Goal: Task Accomplishment & Management: Manage account settings

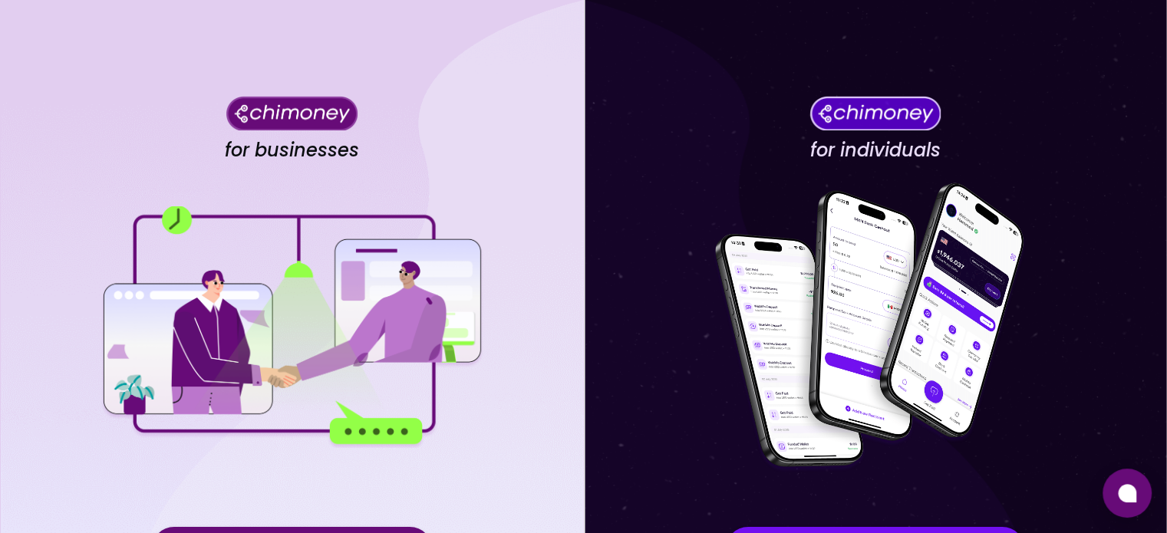
scroll to position [160, 0]
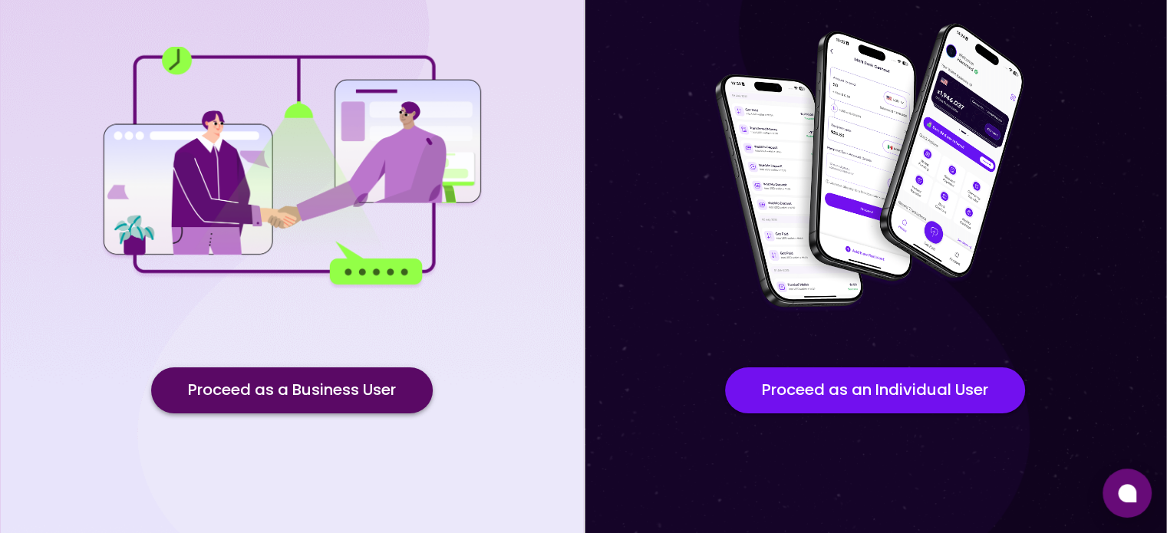
click at [315, 398] on button "Proceed as a Business User" at bounding box center [292, 391] width 282 height 46
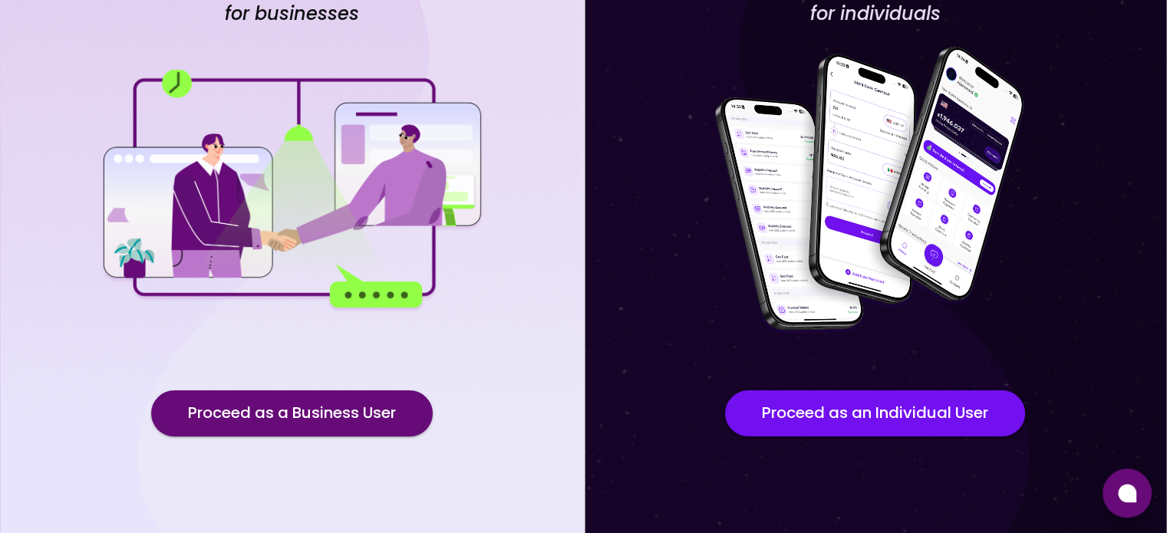
scroll to position [144, 0]
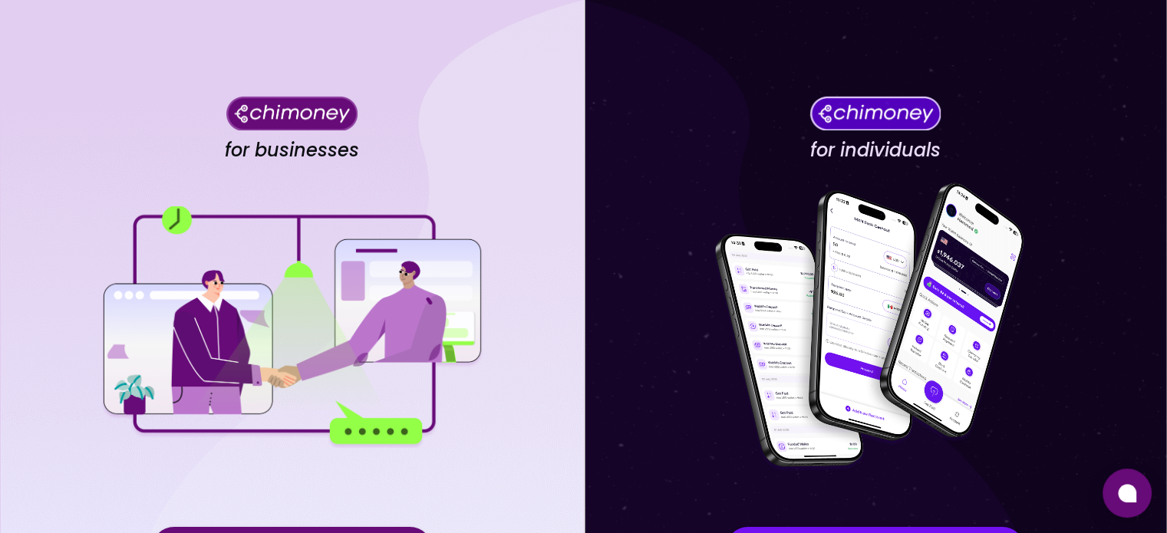
scroll to position [160, 0]
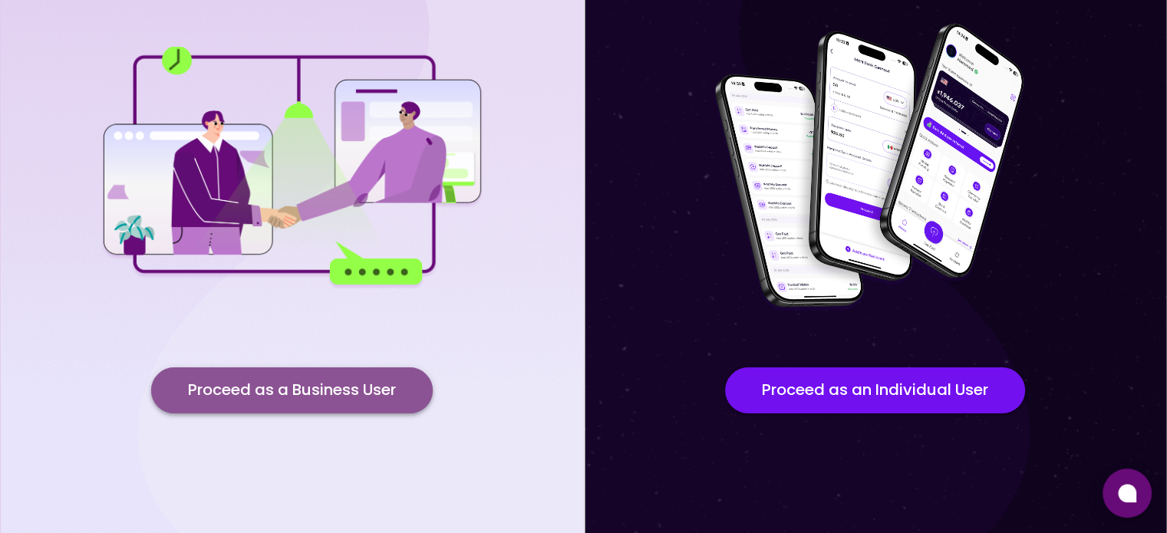
click at [317, 394] on button "Proceed as a Business User" at bounding box center [292, 391] width 282 height 46
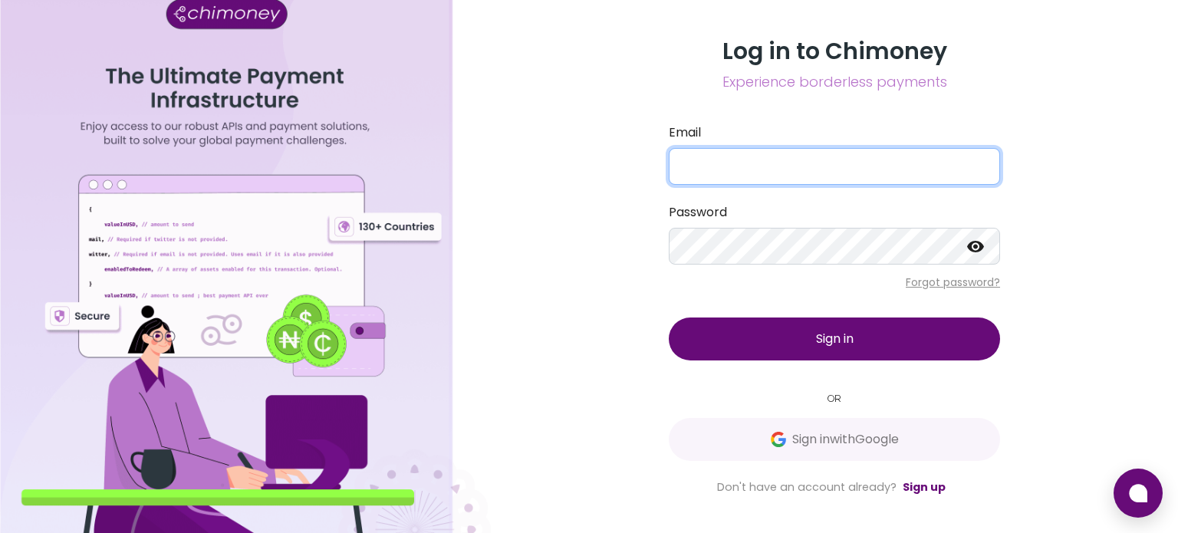
type input "[EMAIL_ADDRESS][DOMAIN_NAME]"
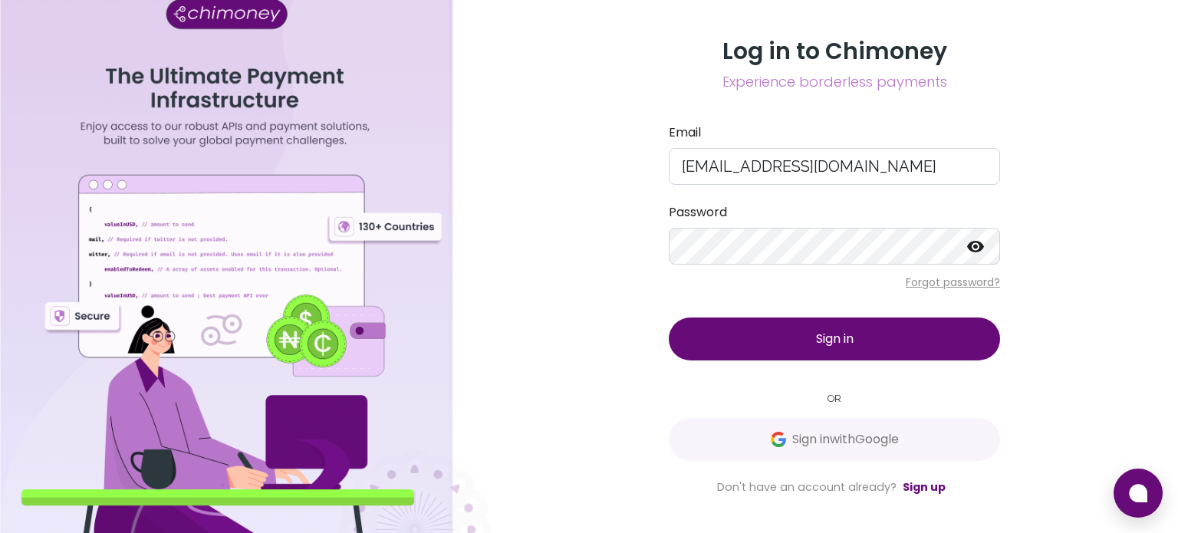
click at [824, 348] on button "Sign in" at bounding box center [834, 339] width 331 height 43
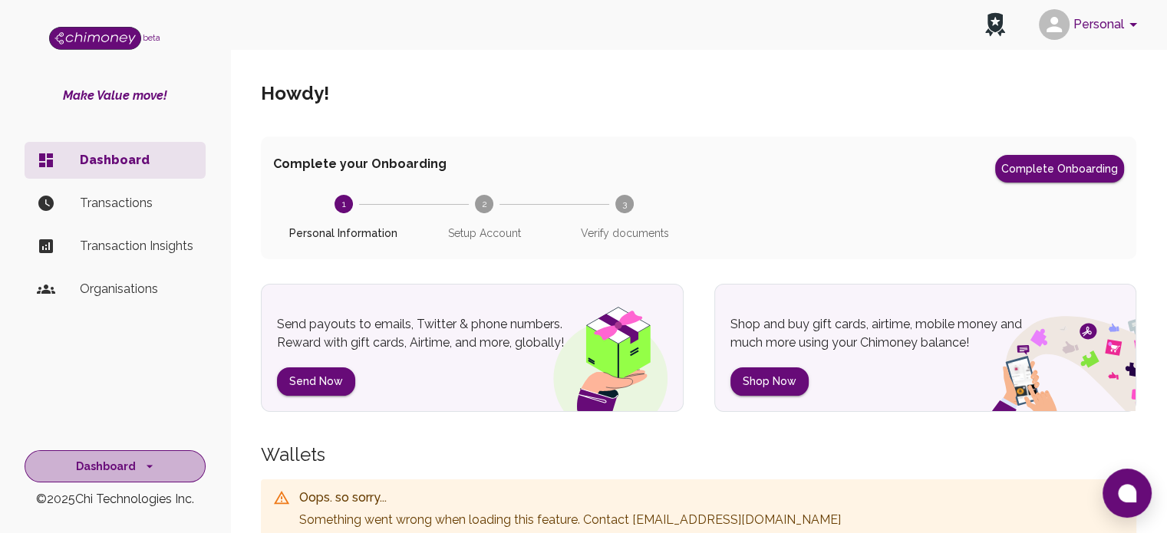
click at [143, 464] on icon "side nav" at bounding box center [149, 466] width 15 height 15
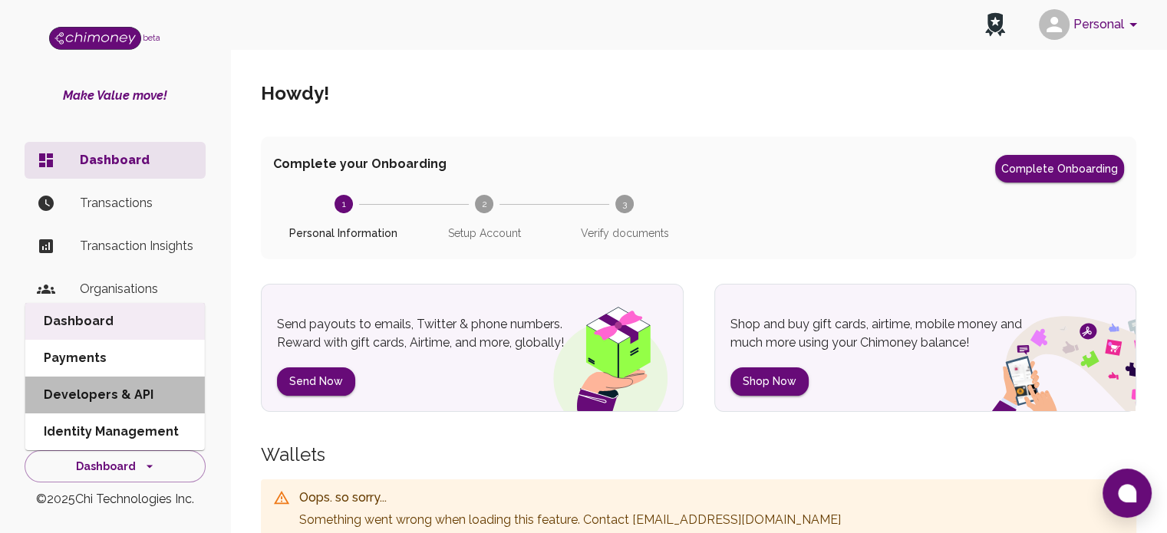
click at [123, 387] on li "Developers & API" at bounding box center [115, 395] width 180 height 37
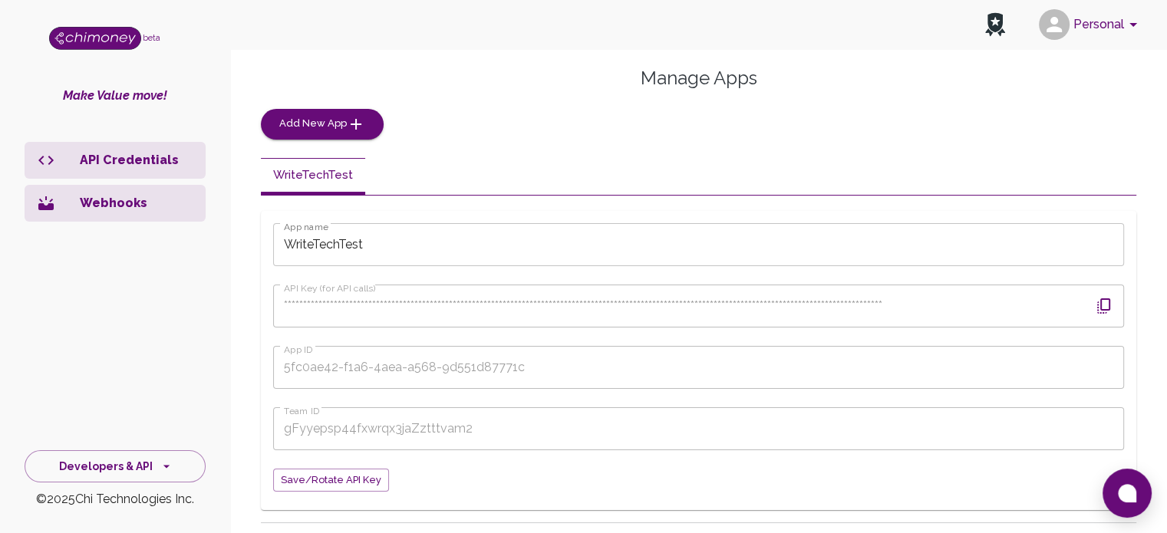
scroll to position [85, 0]
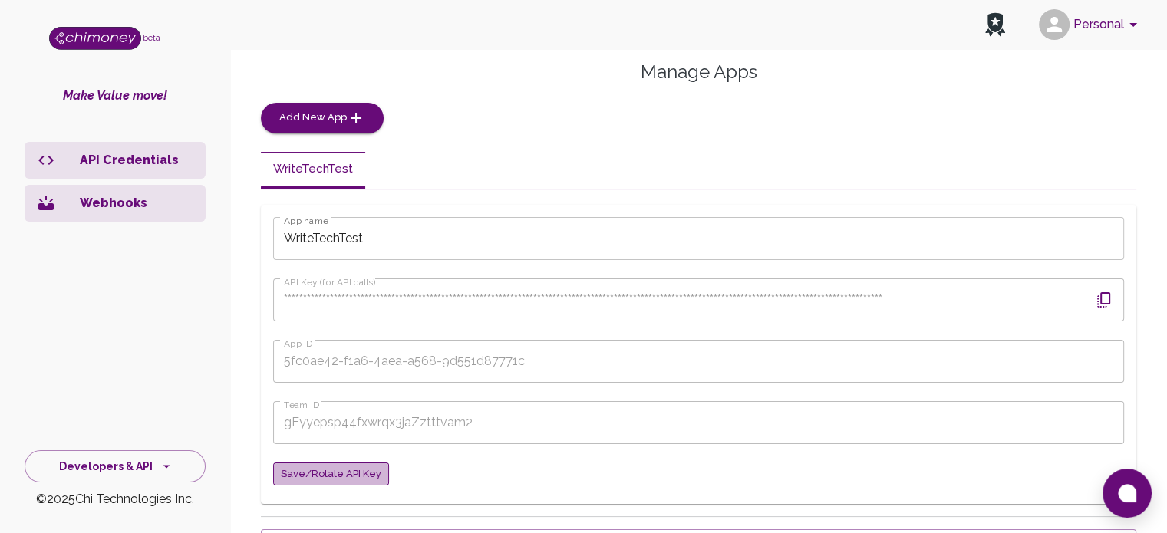
click at [347, 478] on span "Save/Rotate API key" at bounding box center [331, 475] width 101 height 18
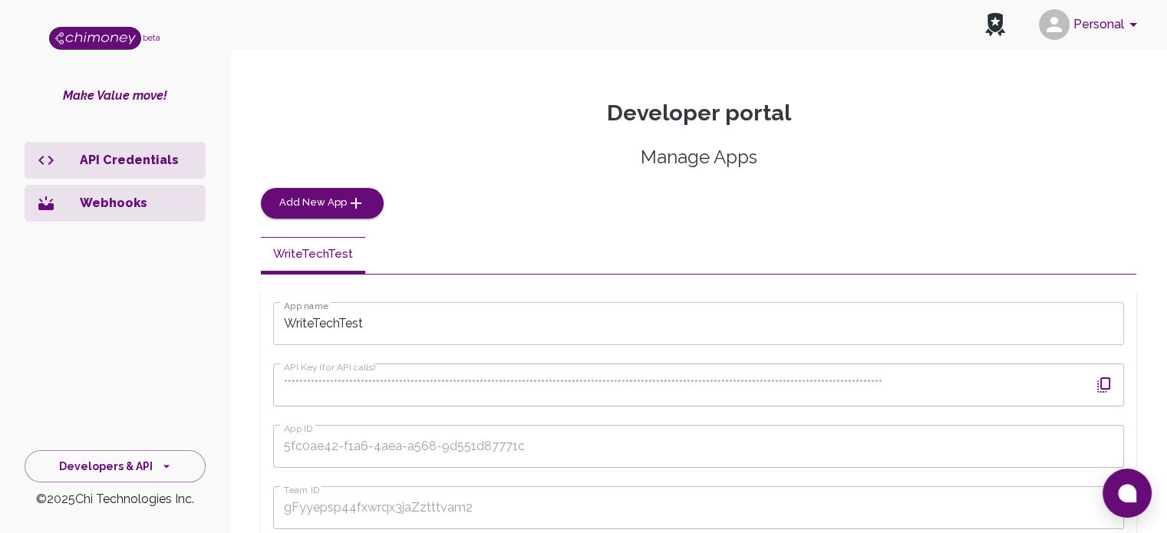
click at [1105, 382] on icon "button" at bounding box center [1104, 385] width 18 height 18
